Goal: Find specific page/section: Find specific page/section

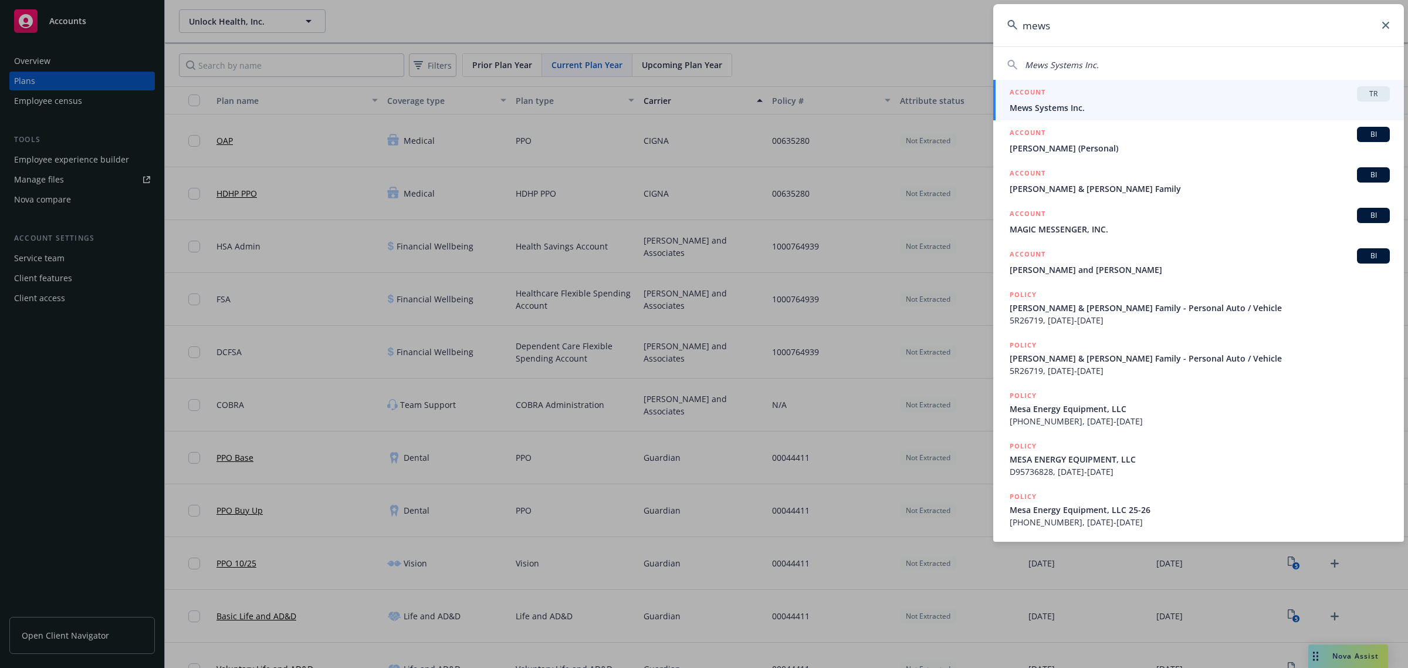
type input "mews"
click at [1129, 97] on div "ACCOUNT TR" at bounding box center [1200, 93] width 380 height 15
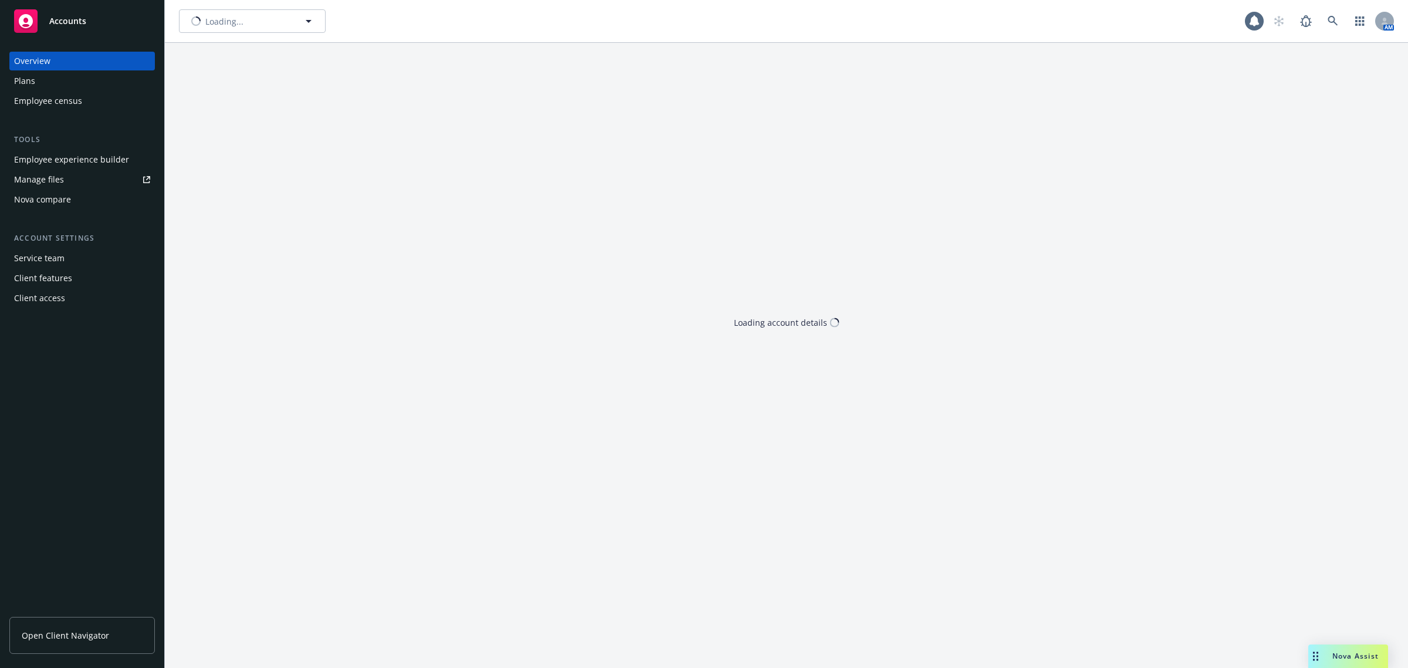
click at [94, 83] on div "Plans" at bounding box center [82, 81] width 136 height 19
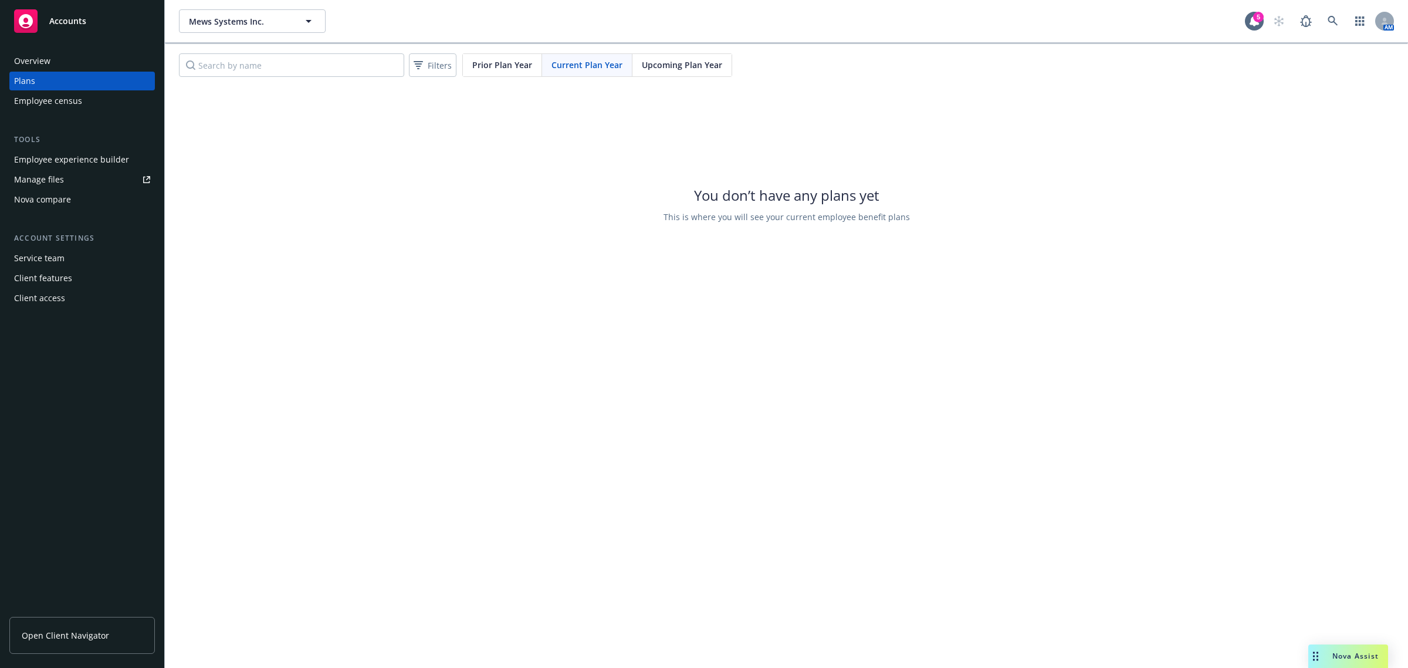
click at [635, 66] on div "Upcoming Plan Year" at bounding box center [681, 65] width 99 height 22
